Goal: Check status: Check status

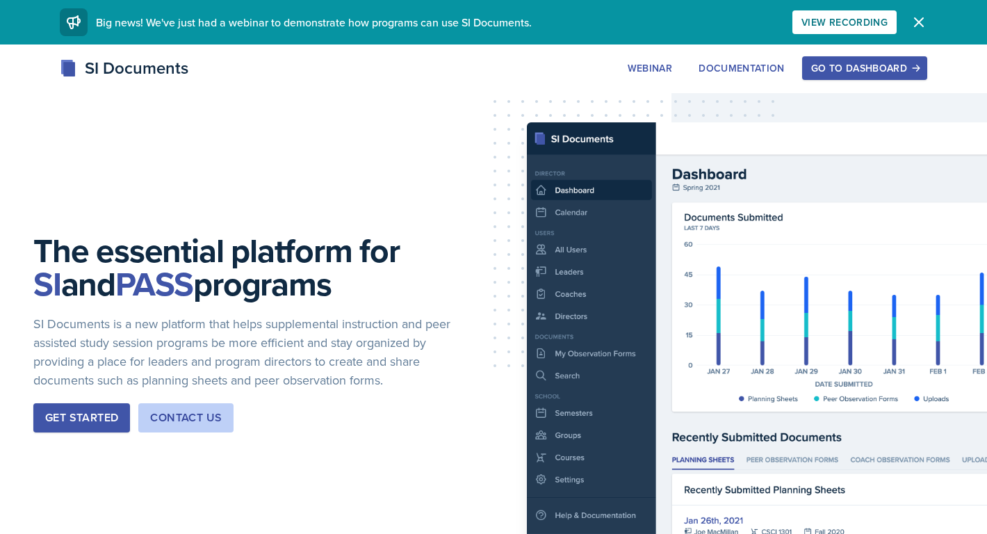
click at [898, 74] on div "Go to Dashboard" at bounding box center [864, 68] width 107 height 11
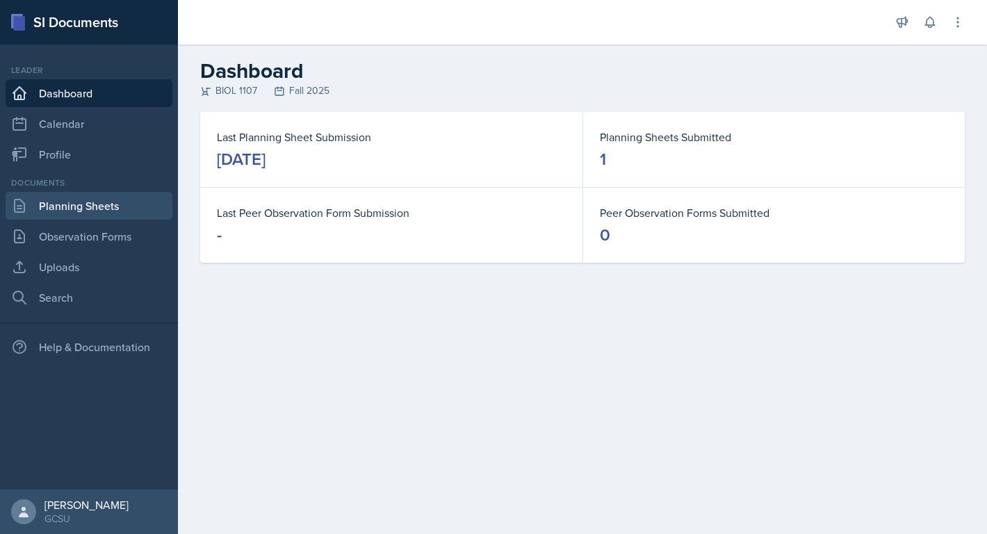
click at [113, 210] on link "Planning Sheets" at bounding box center [89, 206] width 167 height 28
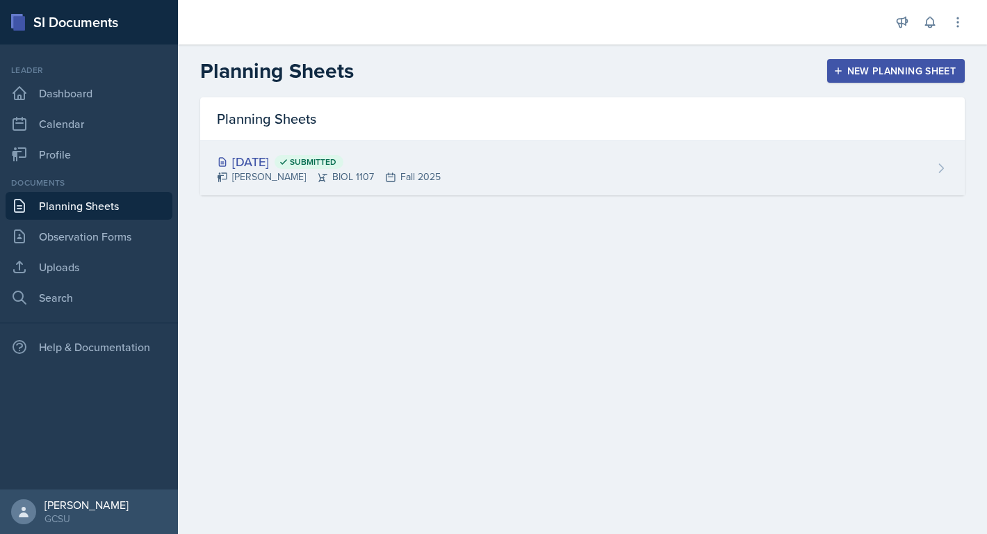
click at [406, 171] on div "[DATE] Submitted [PERSON_NAME] BIOL 1107 Fall 2025" at bounding box center [582, 168] width 765 height 54
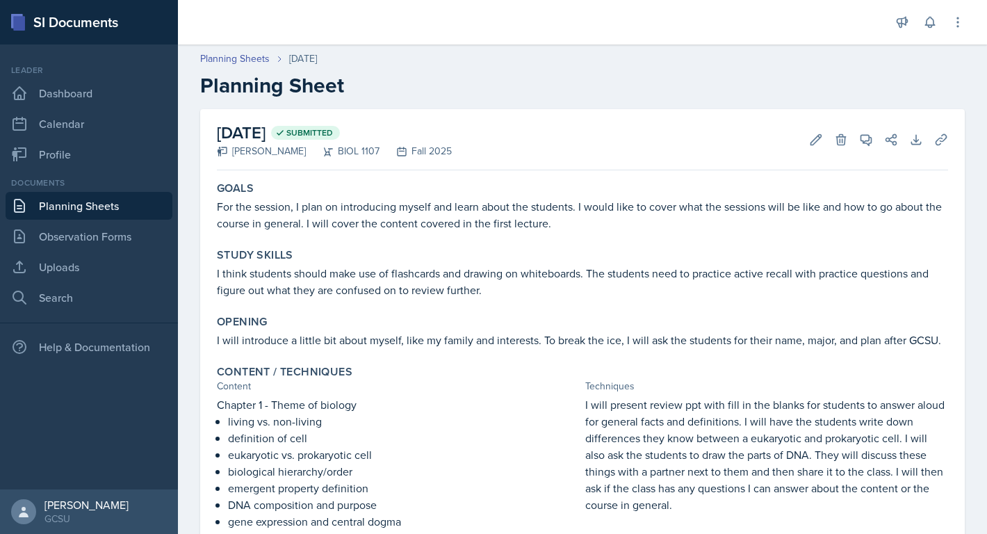
click at [724, 45] on header "Planning Sheets [DATE] Planning Sheet" at bounding box center [582, 75] width 809 height 74
click at [105, 201] on link "Planning Sheets" at bounding box center [89, 206] width 167 height 28
